Goal: Transaction & Acquisition: Purchase product/service

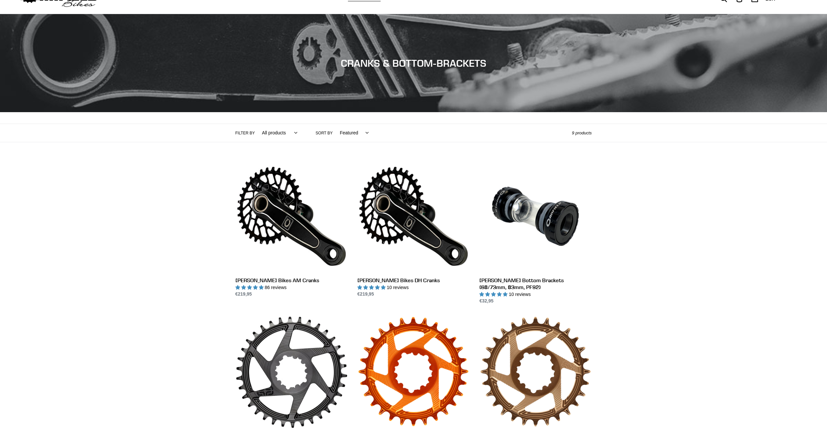
scroll to position [51, 0]
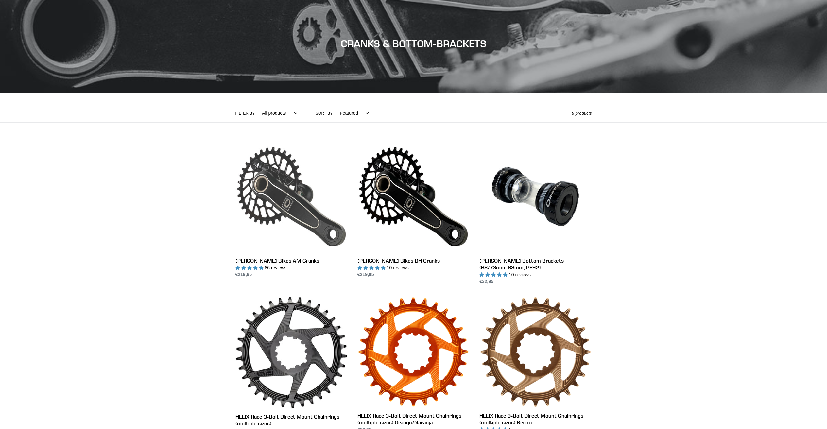
click at [298, 203] on link "[PERSON_NAME] Bikes AM Cranks" at bounding box center [291, 210] width 112 height 138
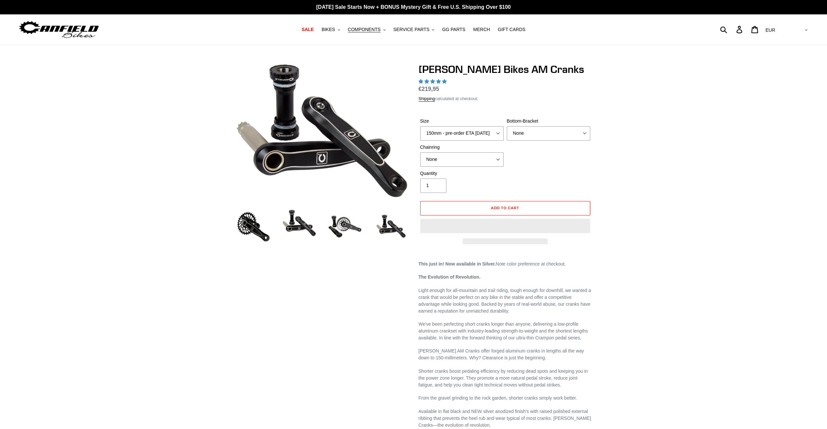
select select "highest-rating"
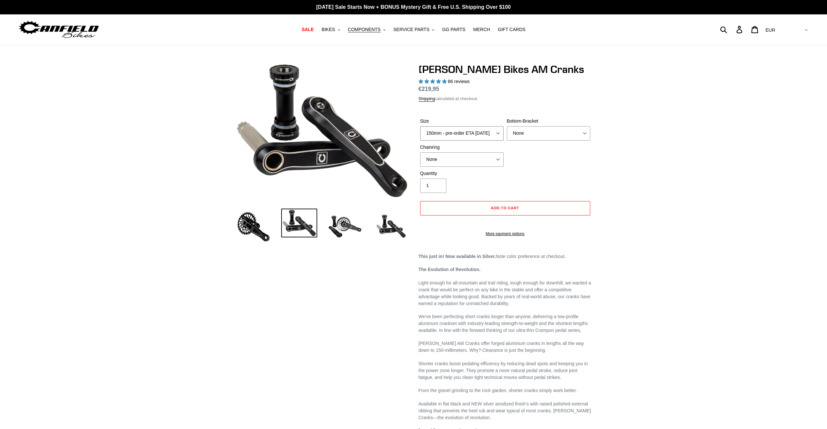
click at [487, 137] on select "150mm - pre-order ETA 9/30/25 155mm - pre-order ETA 9/30/25 160mm - pre-order E…" at bounding box center [461, 133] width 83 height 14
select select "155mm - pre-order ETA 9/30/25"
click at [420, 126] on select "150mm - pre-order ETA 9/30/25 155mm - pre-order ETA 9/30/25 160mm - pre-order E…" at bounding box center [461, 133] width 83 height 14
click at [534, 134] on select "None BSA Threaded 68/73mm Press Fit PF92" at bounding box center [548, 133] width 83 height 14
click at [507, 126] on select "None BSA Threaded 68/73mm Press Fit PF92" at bounding box center [548, 133] width 83 height 14
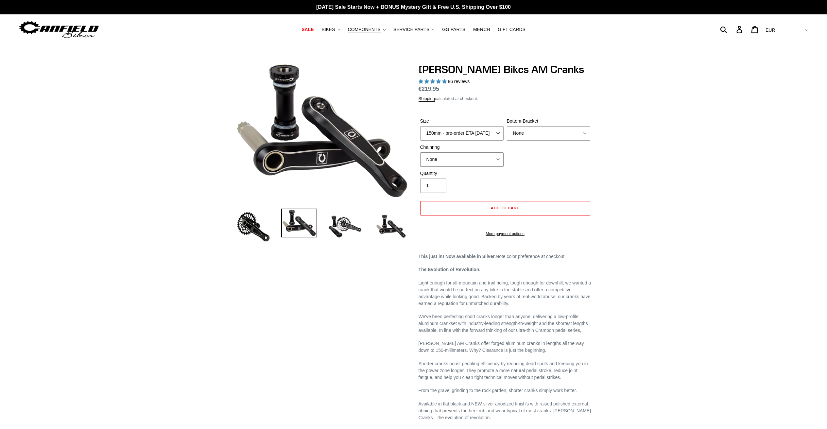
click at [466, 163] on select "None 30t Round (Boost 148) 30t Oval (Boost 148) 32t Round (Boost 148) 32t Oval …" at bounding box center [461, 159] width 83 height 14
click at [420, 152] on select "None 30t Round (Boost 148) 30t Oval (Boost 148) 32t Round (Boost 148) 32t Oval …" at bounding box center [461, 159] width 83 height 14
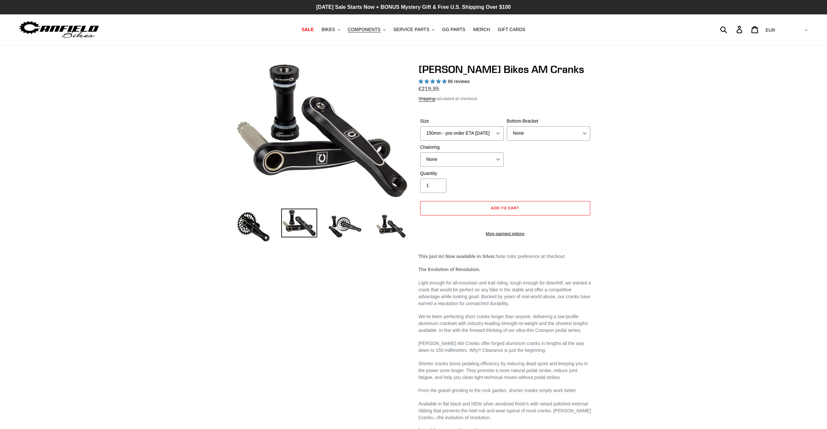
click at [365, 10] on p "[DATE] Sale Starts Now + BONUS Mystery Gift & Free U.S. Shipping Over $100" at bounding box center [413, 7] width 827 height 14
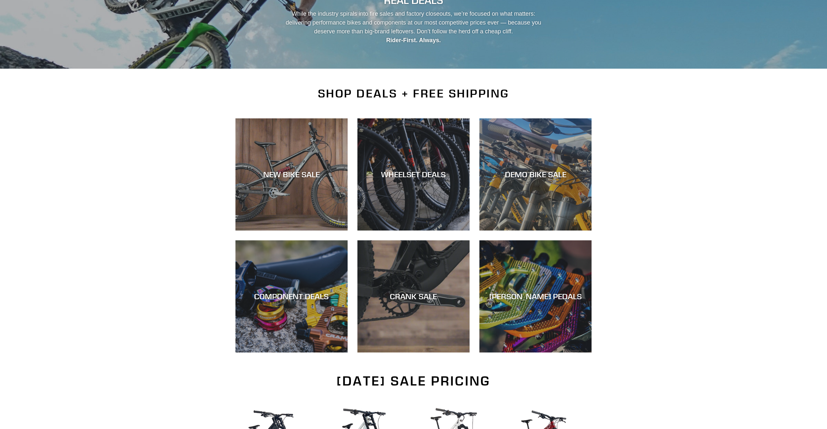
scroll to position [142, 0]
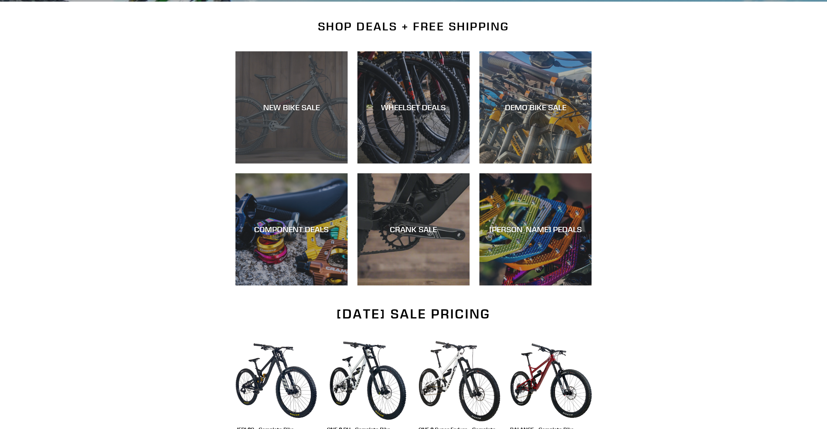
click at [250, 163] on div "NEW BIKE SALE" at bounding box center [291, 163] width 112 height 0
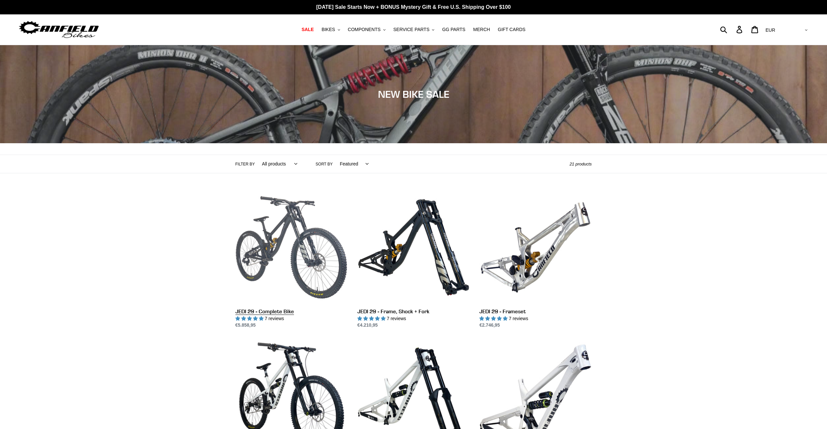
click at [306, 240] on link "JEDI 29 - Complete Bike" at bounding box center [291, 260] width 112 height 138
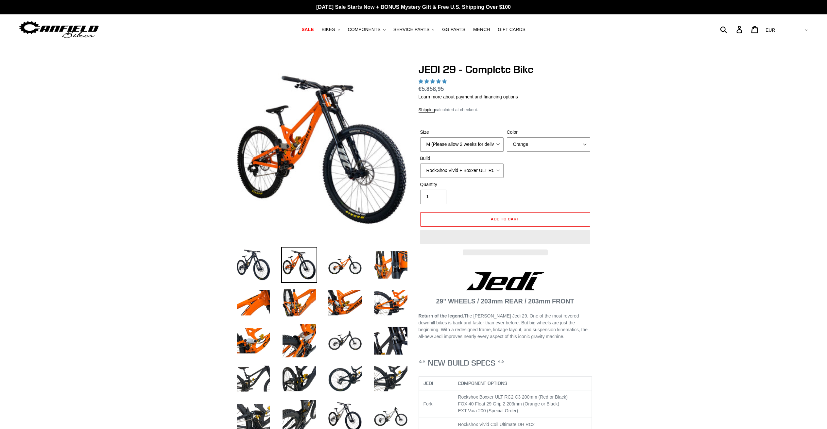
select select "highest-rating"
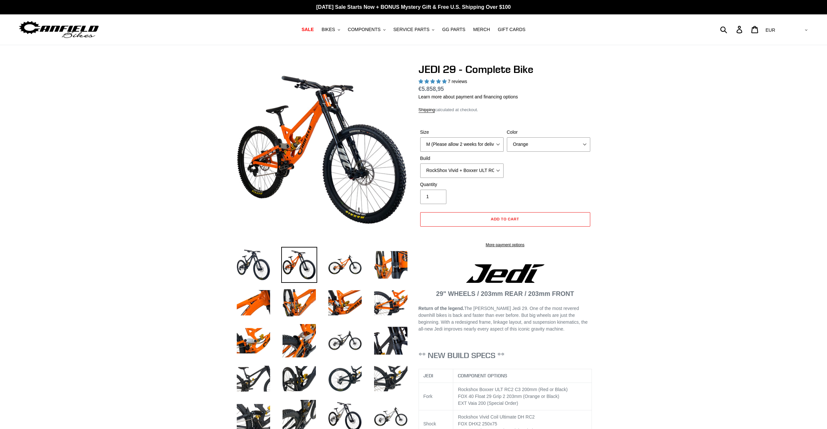
click at [331, 149] on img at bounding box center [297, 151] width 670 height 670
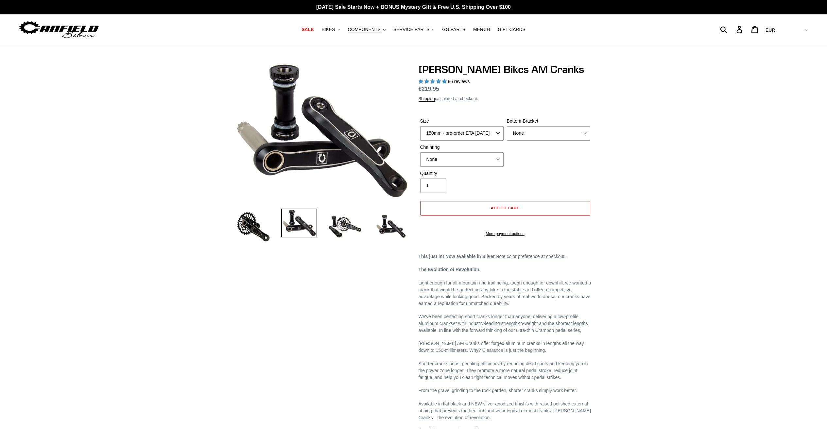
select select "155mm - pre-order ETA 9/30/25"
select select "highest-rating"
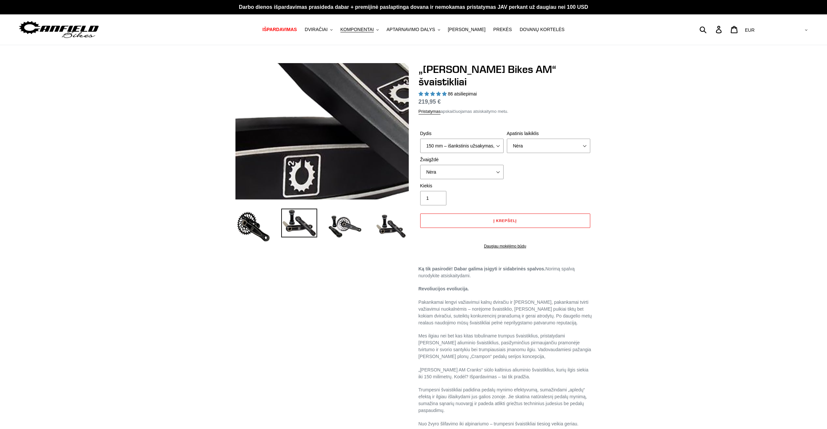
click at [330, 152] on img at bounding box center [302, 81] width 588 height 459
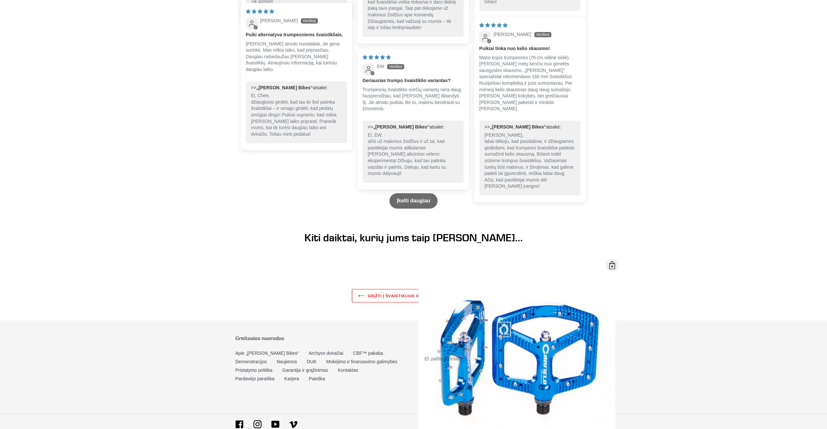
scroll to position [1130, 0]
